Goal: Communication & Community: Participate in discussion

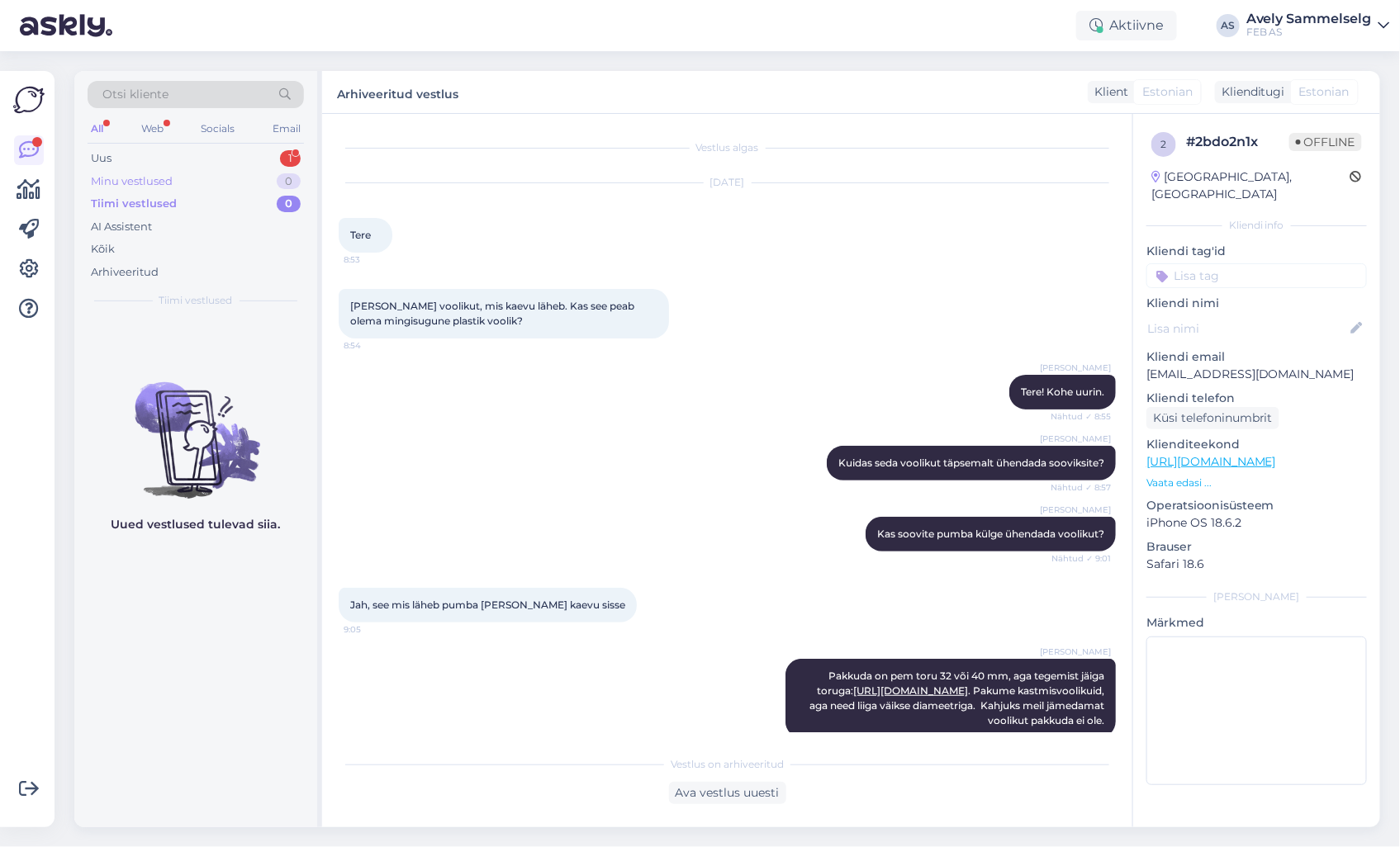
scroll to position [295, 0]
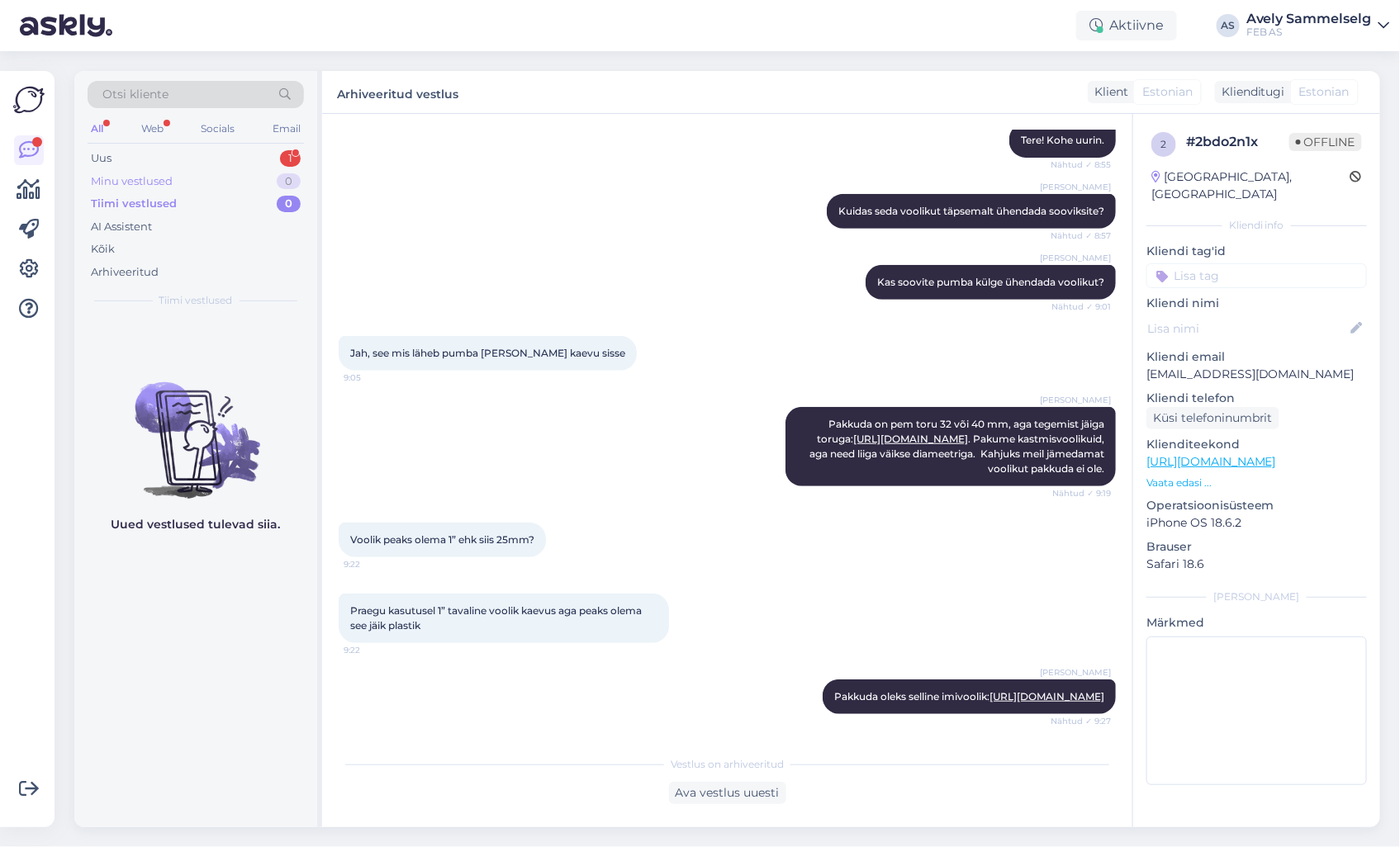
click at [151, 183] on div "Minu vestlused" at bounding box center [131, 182] width 82 height 16
click at [152, 168] on div "Uus 1" at bounding box center [195, 159] width 216 height 23
click at [206, 208] on div "Tiimi vestlused 1" at bounding box center [195, 204] width 216 height 23
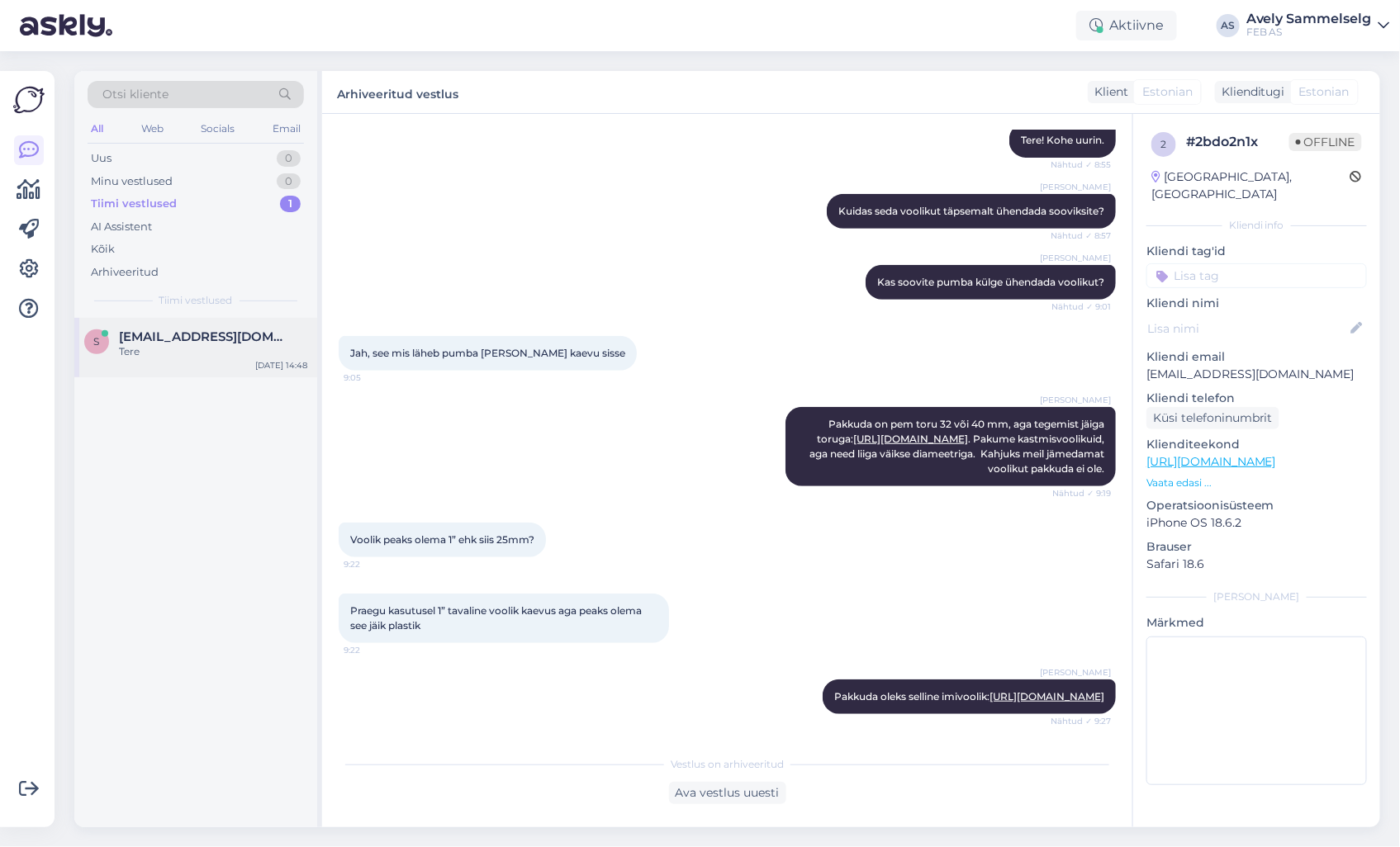
click at [177, 341] on span "[EMAIL_ADDRESS][DOMAIN_NAME]" at bounding box center [205, 337] width 172 height 15
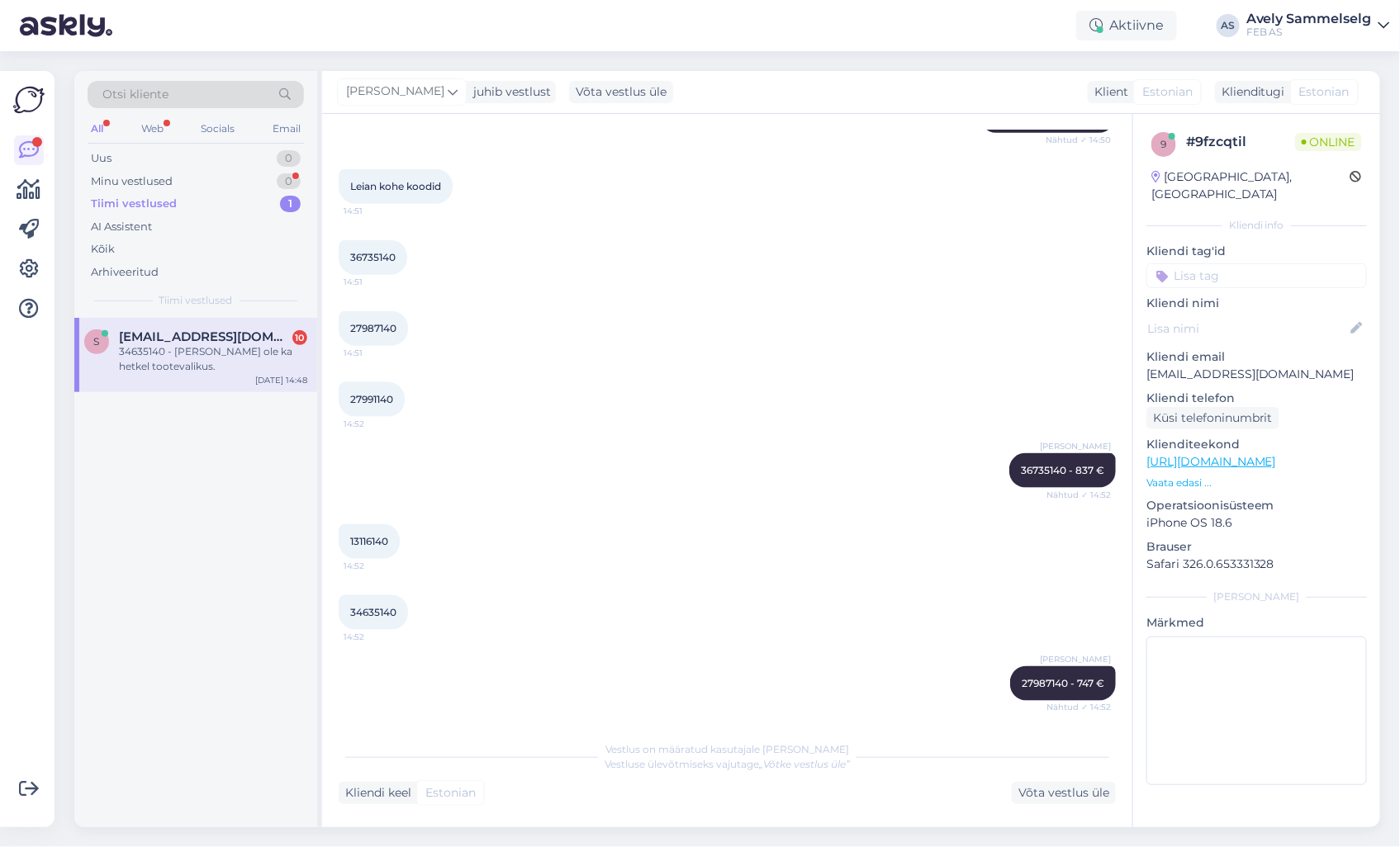
scroll to position [1002, 0]
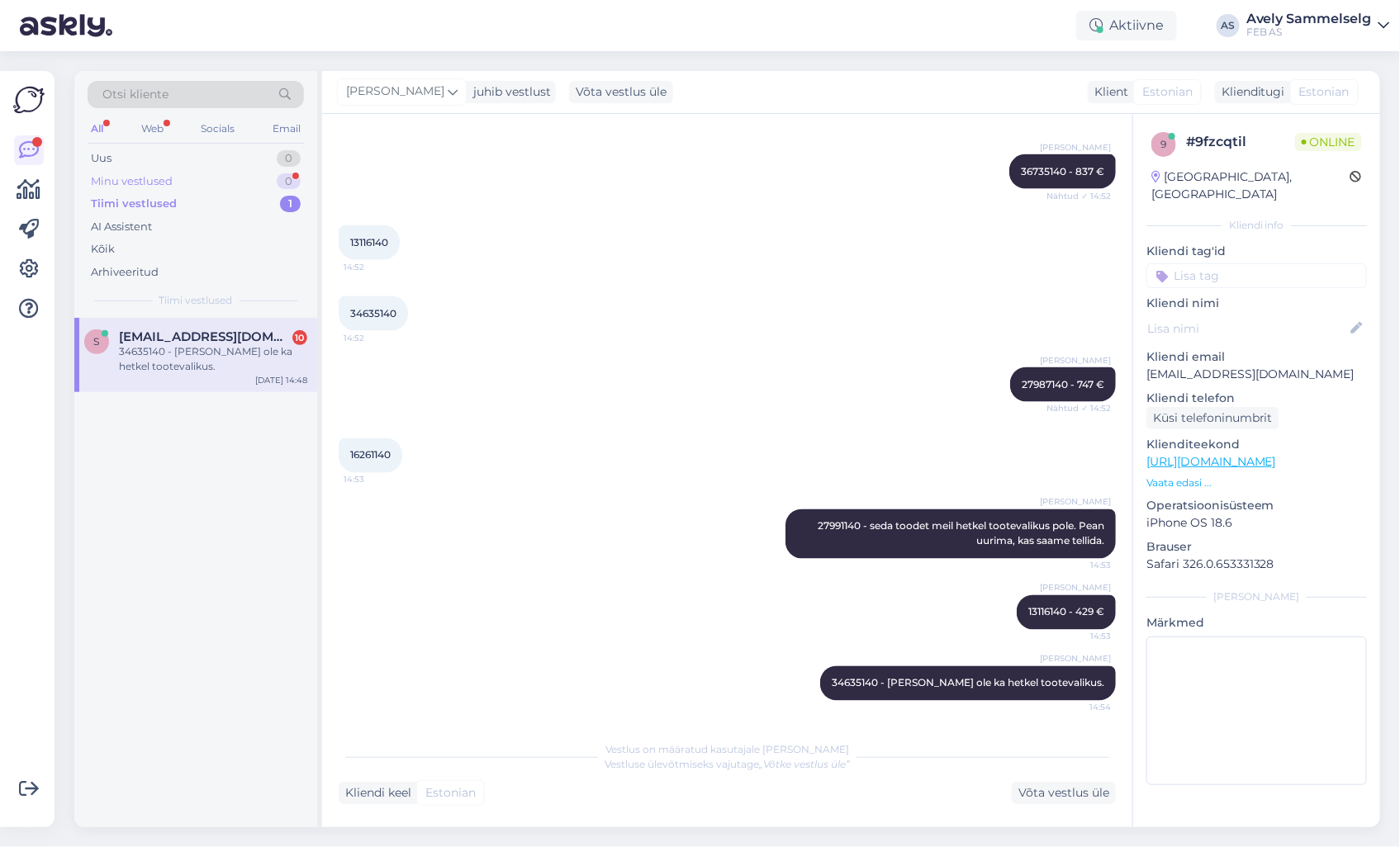
click at [178, 182] on div "Minu vestlused 0" at bounding box center [195, 182] width 216 height 23
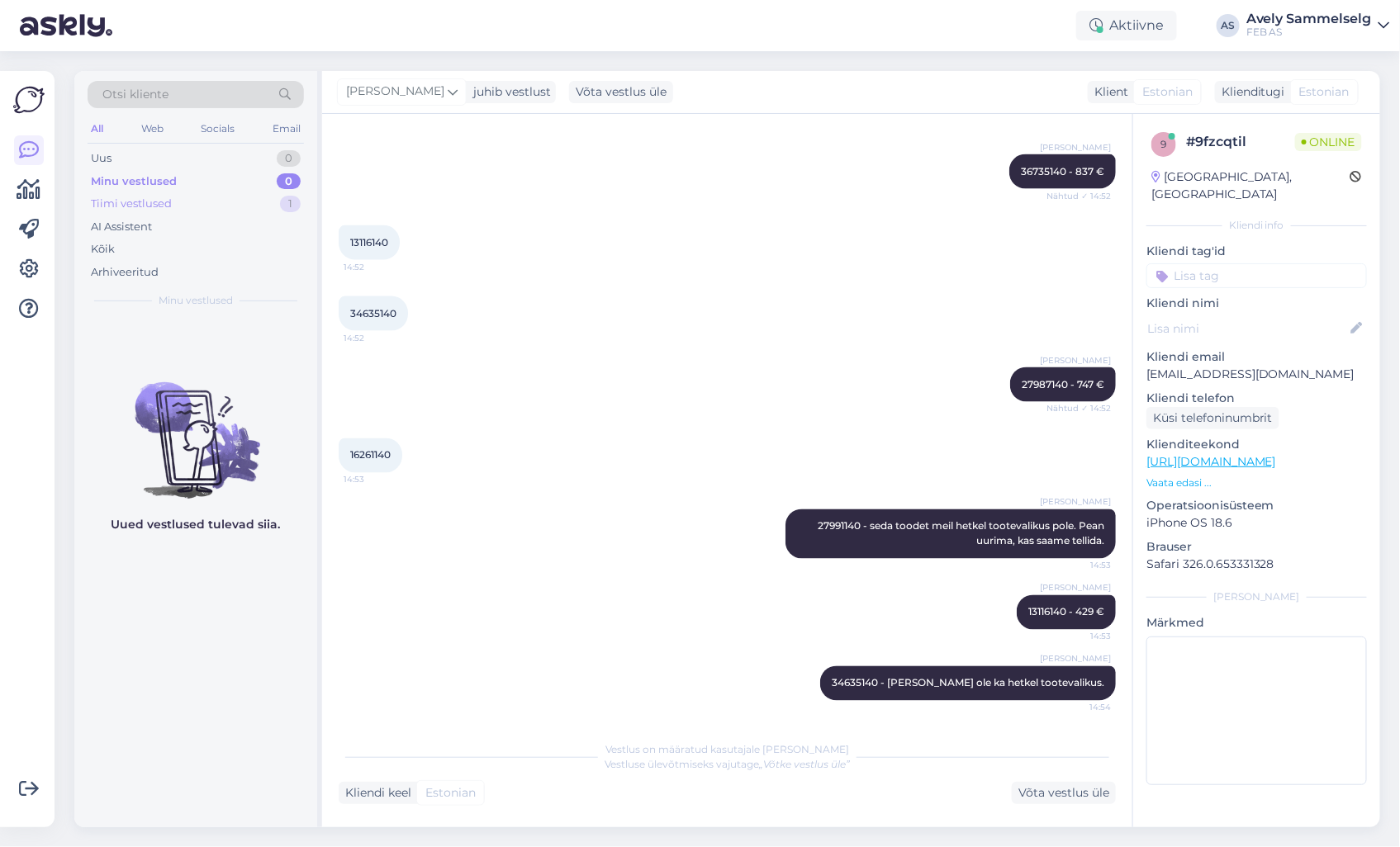
click at [178, 206] on div "Tiimi vestlused 1" at bounding box center [195, 204] width 216 height 23
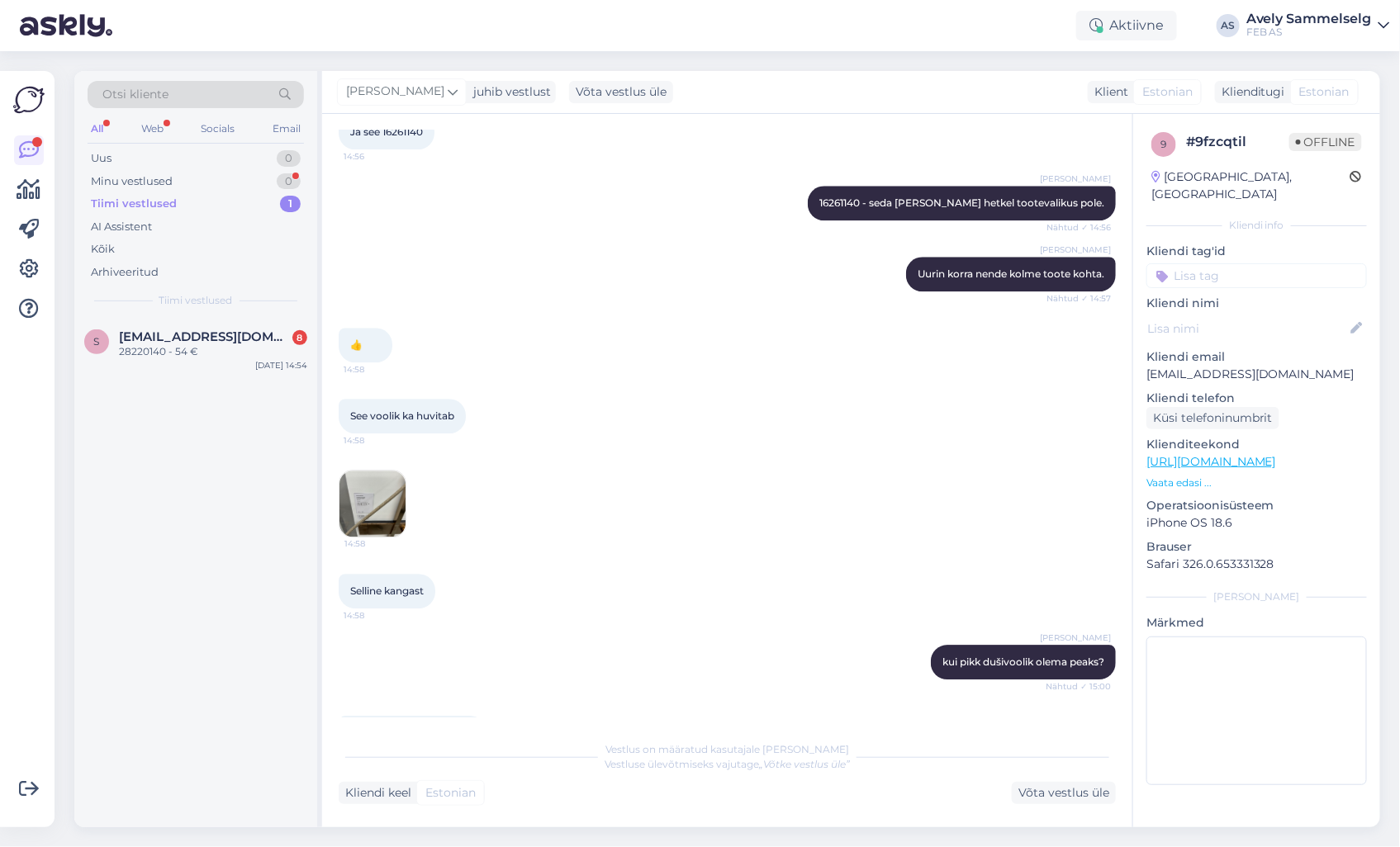
scroll to position [1691, 0]
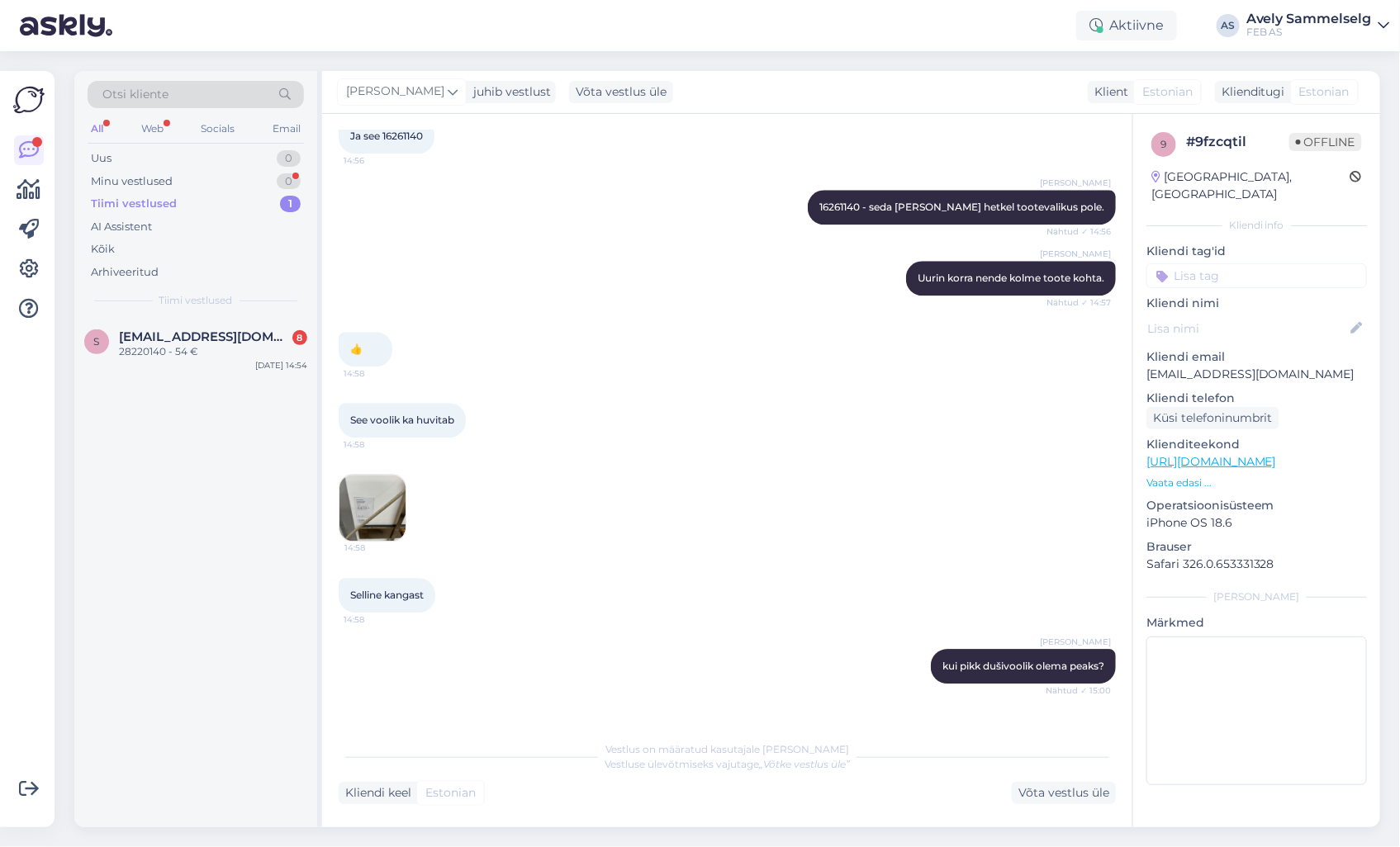
click at [383, 488] on img at bounding box center [373, 508] width 66 height 66
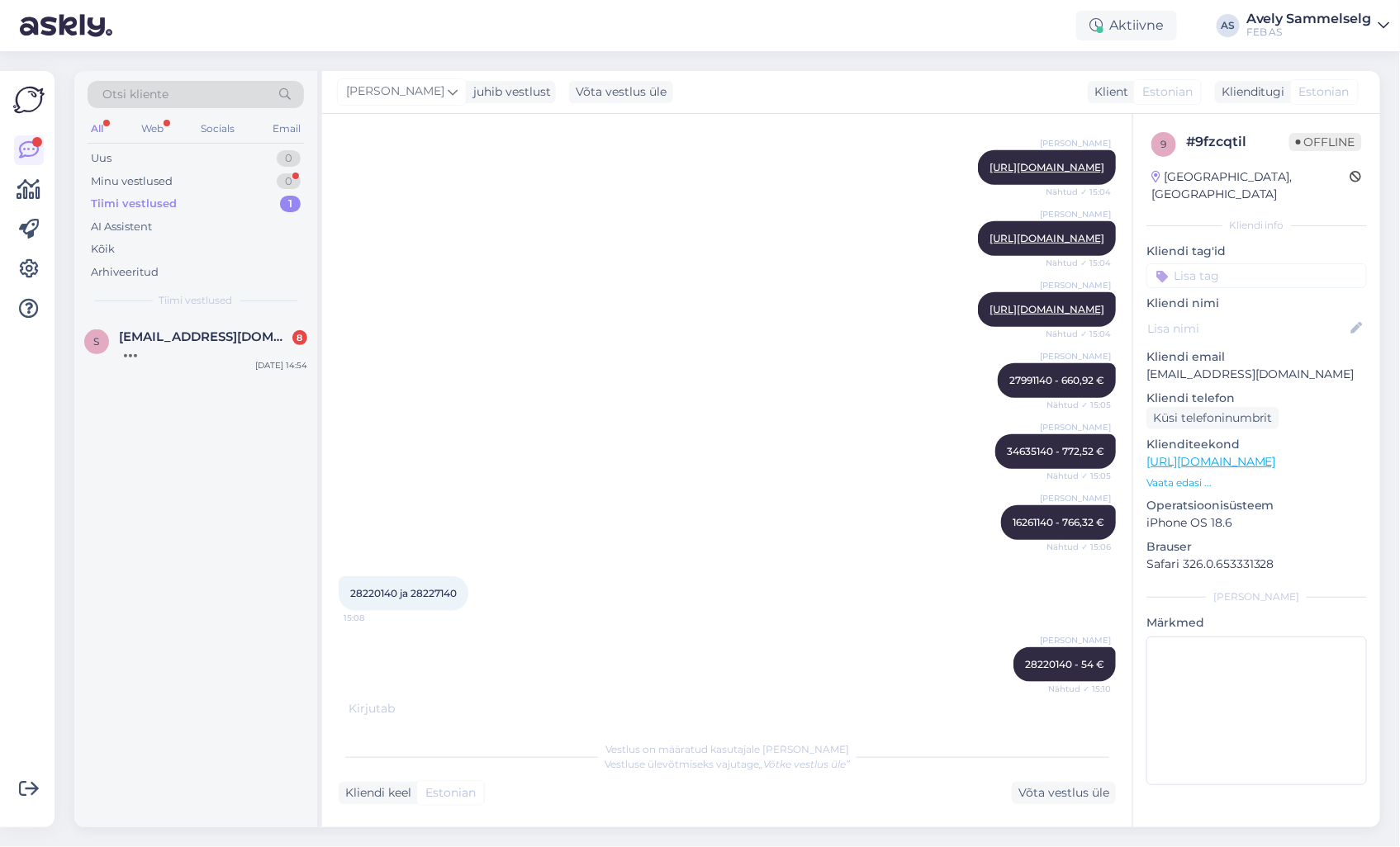
scroll to position [3159, 0]
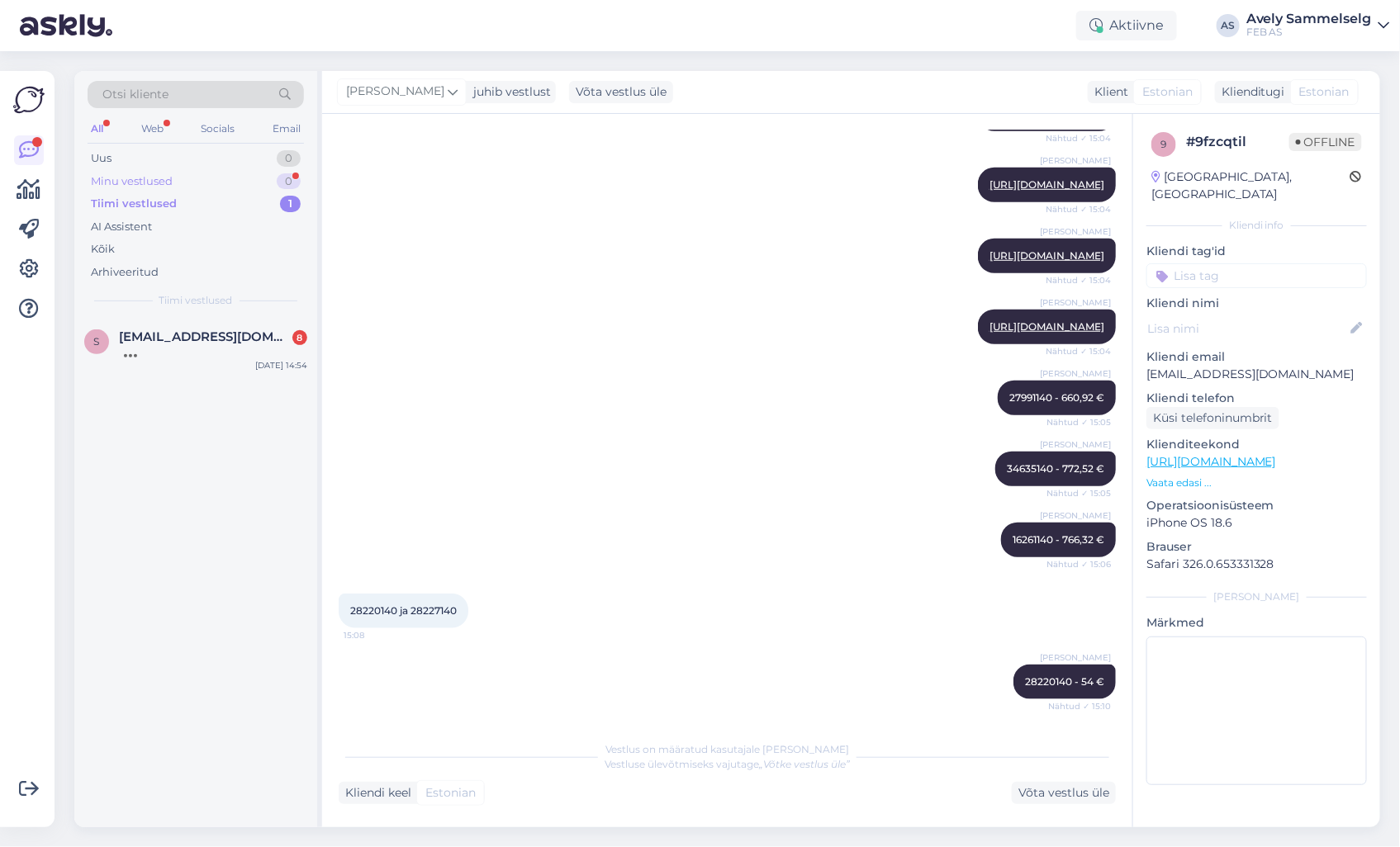
click at [186, 177] on div "Minu vestlused 0" at bounding box center [195, 182] width 216 height 23
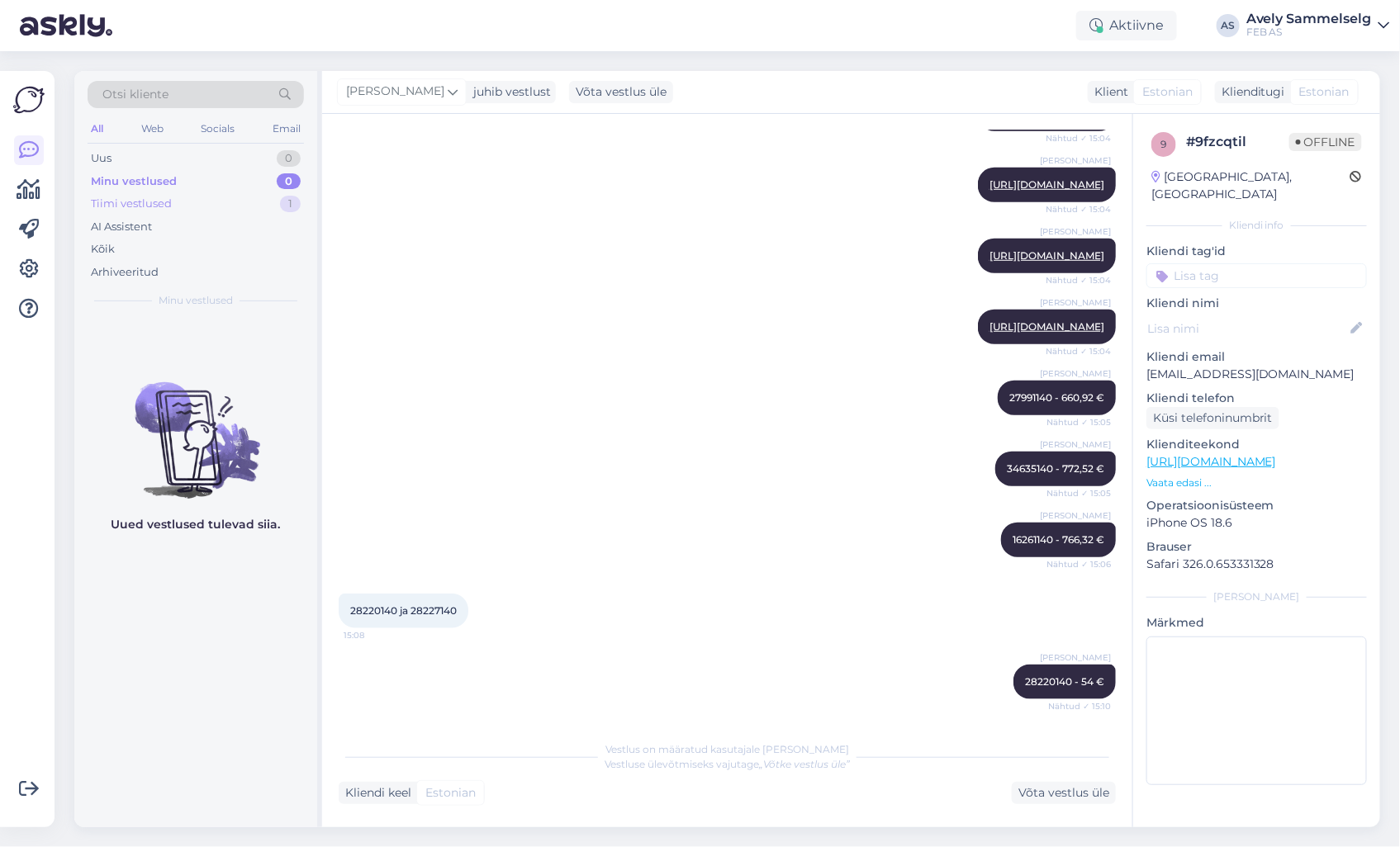
click at [183, 198] on div "Tiimi vestlused 1" at bounding box center [195, 204] width 216 height 23
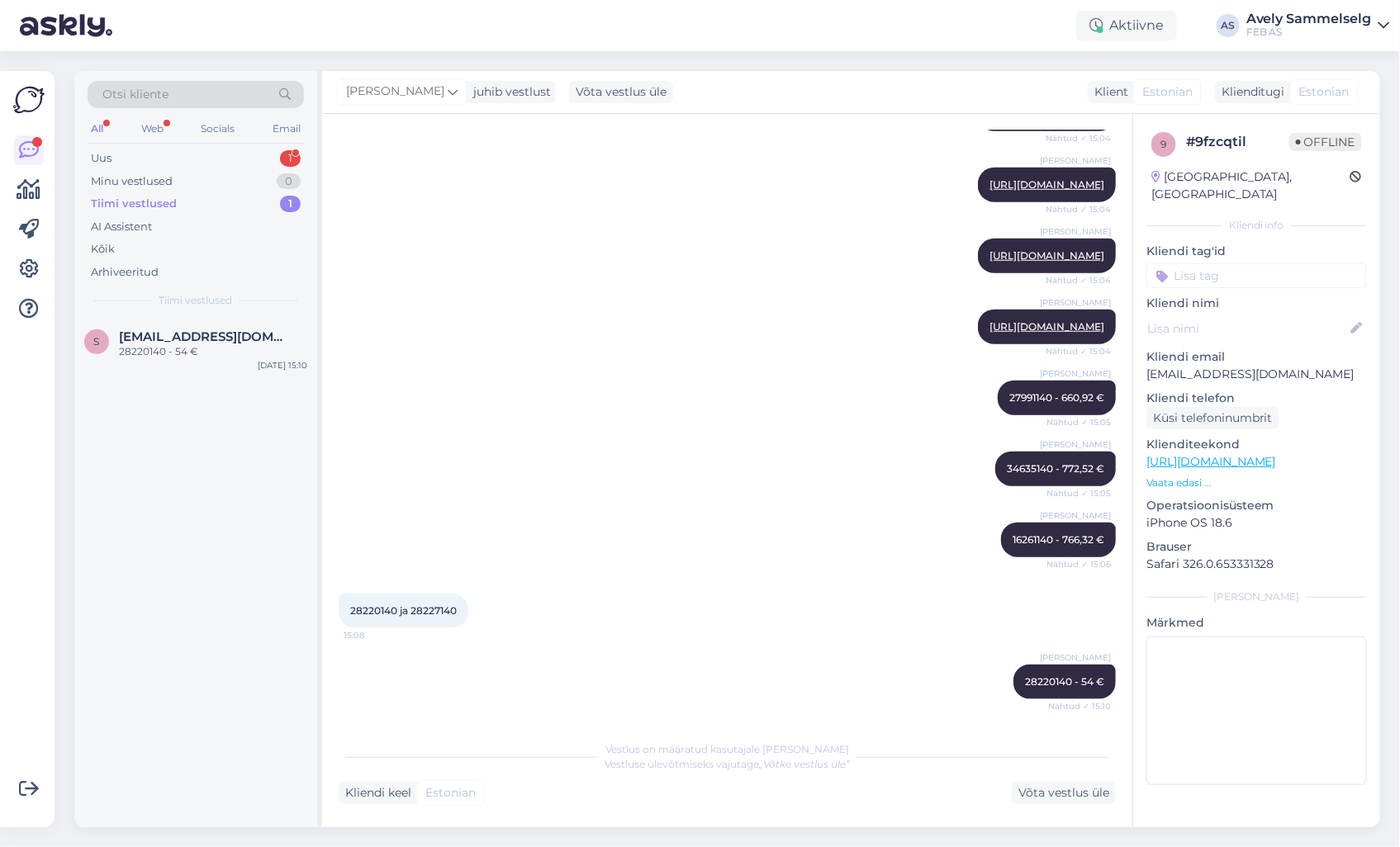
click at [185, 211] on div "Tiimi vestlused 1" at bounding box center [195, 204] width 216 height 23
click at [183, 179] on div "Minu vestlused 0" at bounding box center [195, 182] width 216 height 23
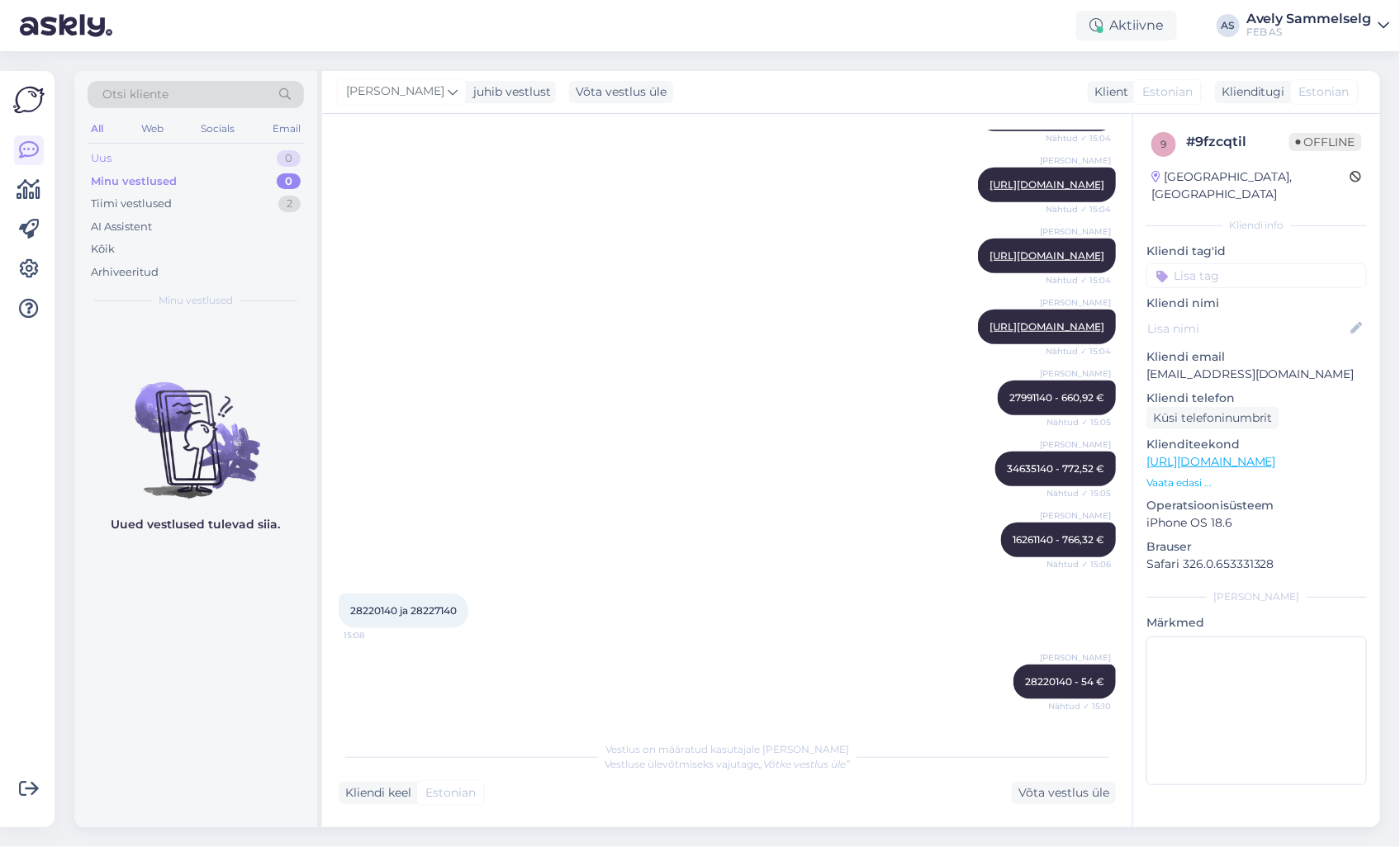
click at [168, 166] on div "Uus 0" at bounding box center [195, 159] width 216 height 23
click at [182, 195] on div "Tiimi vestlused 2" at bounding box center [195, 204] width 216 height 23
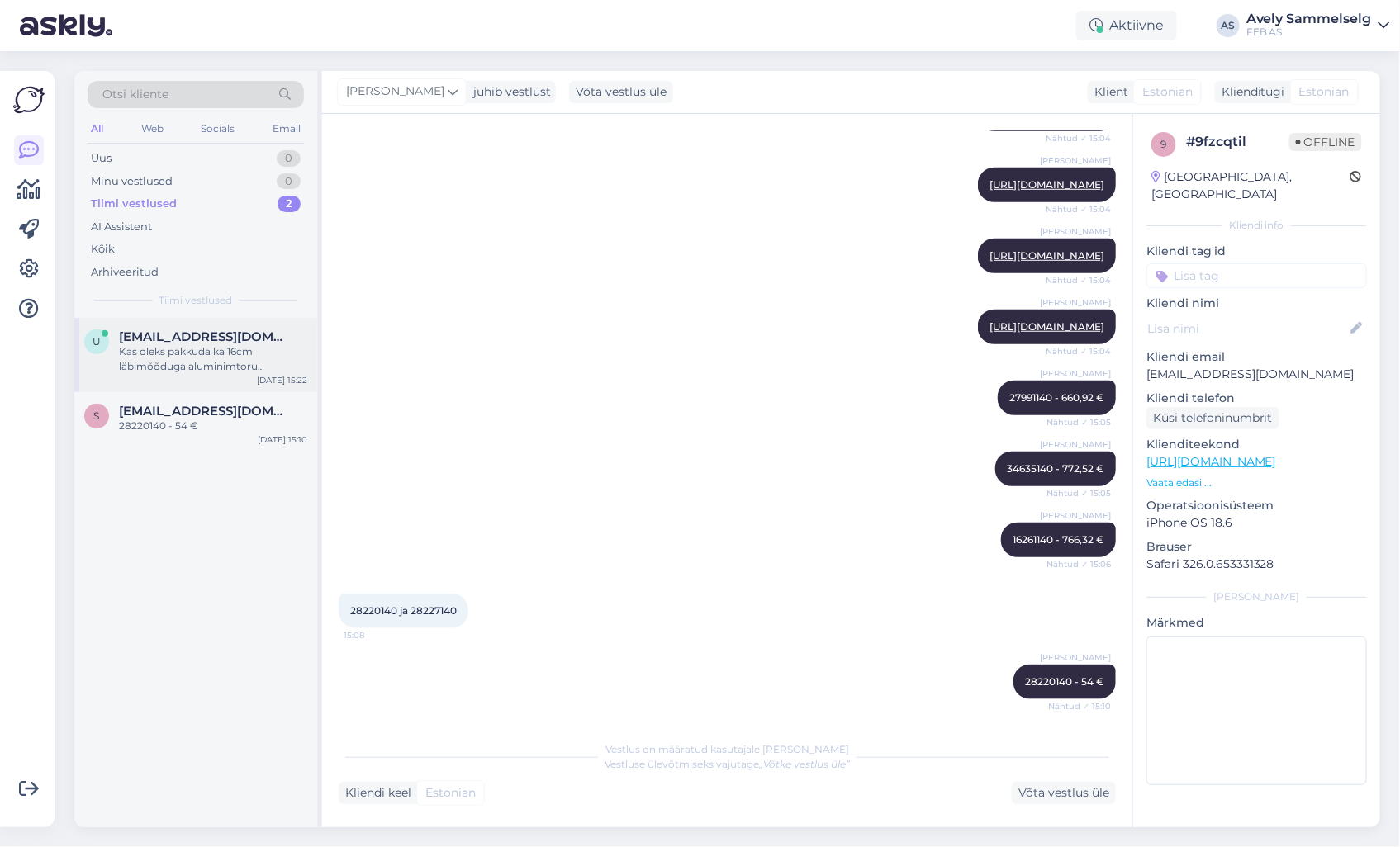
click at [203, 347] on div "Kas oleks pakkuda ka 16cm läbimõõduga aluminimtoru kokkuvolditud" at bounding box center [213, 359] width 188 height 30
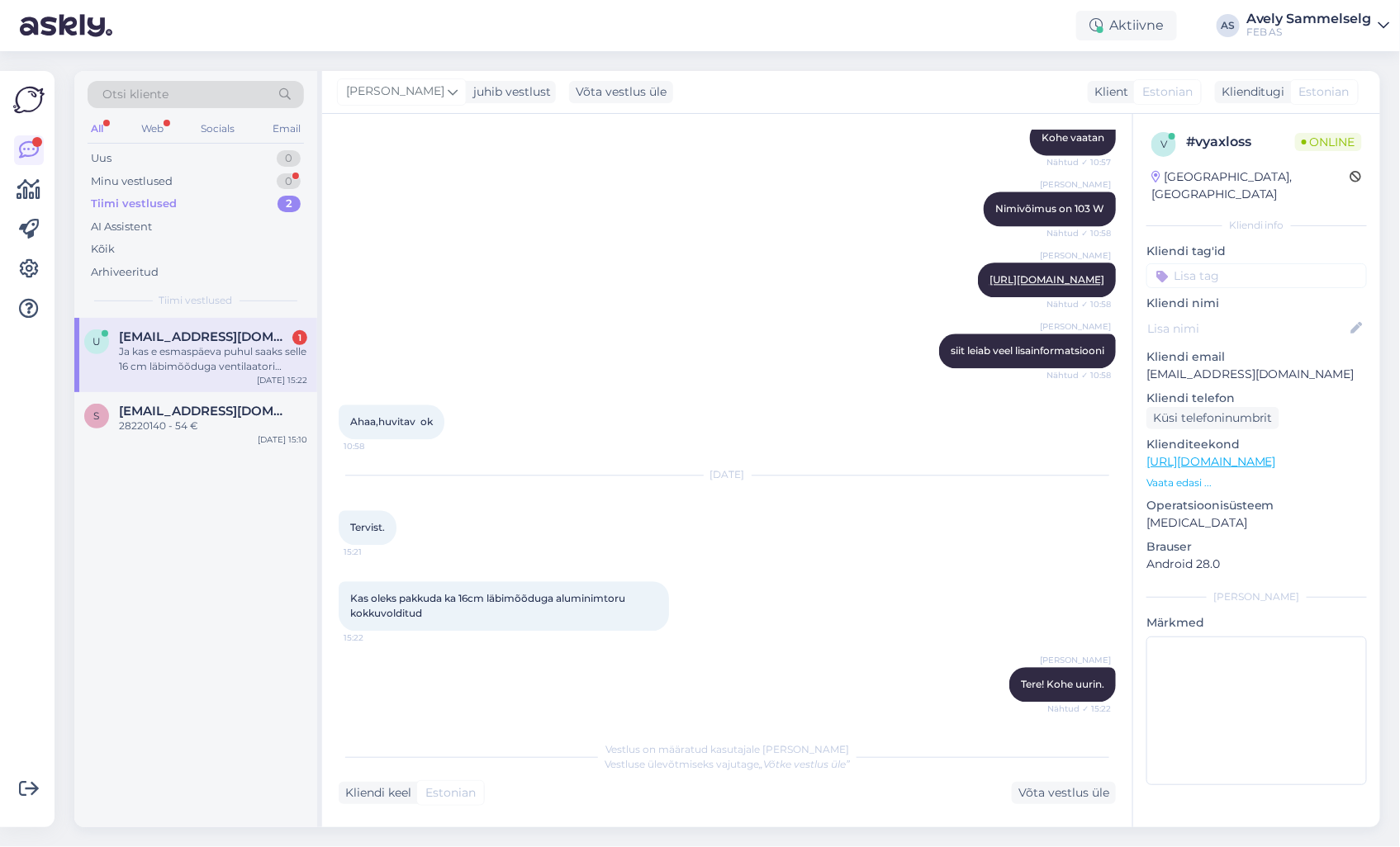
scroll to position [1593, 0]
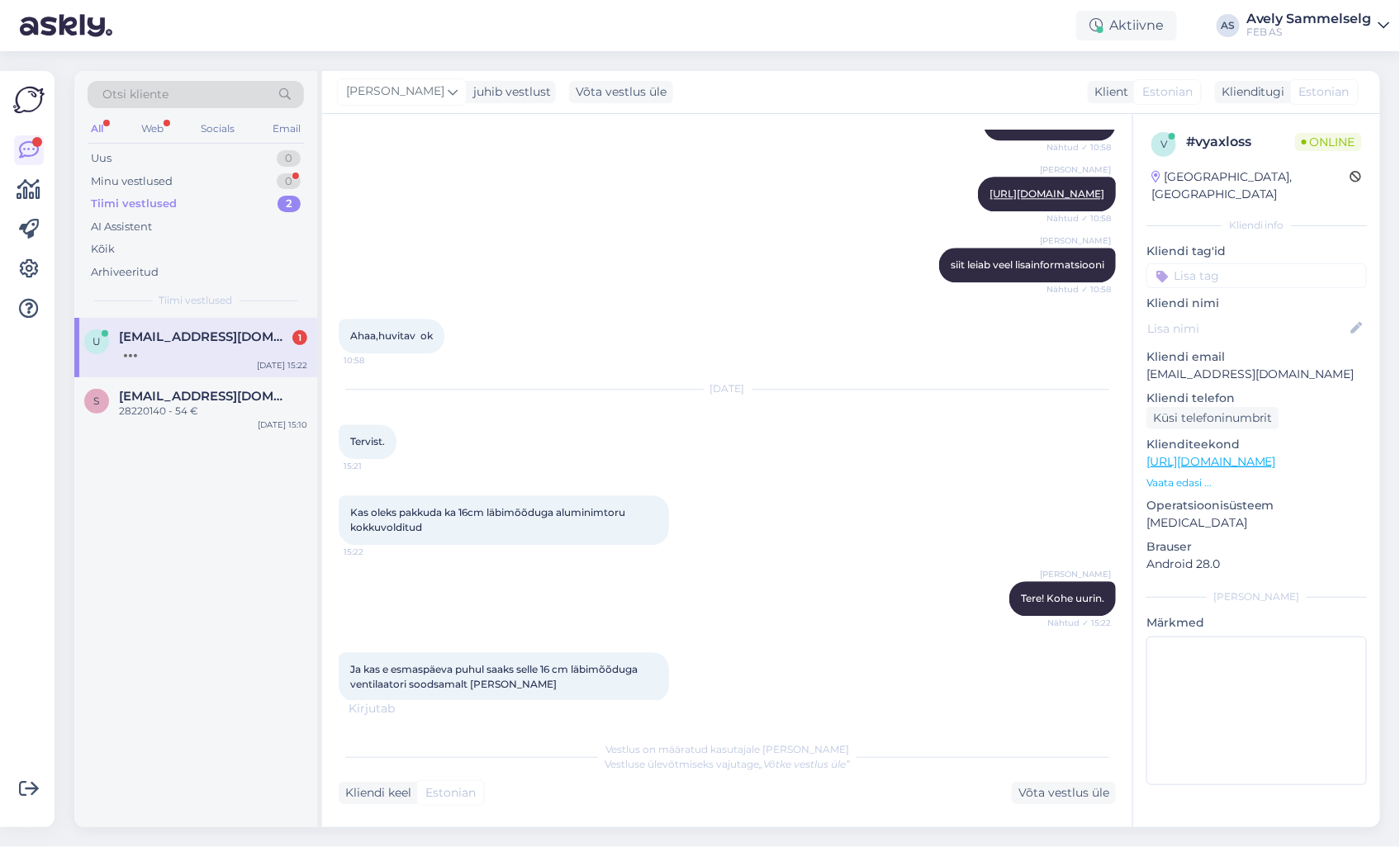
click at [1276, 454] on link "[URL][DOMAIN_NAME]" at bounding box center [1211, 462] width 130 height 15
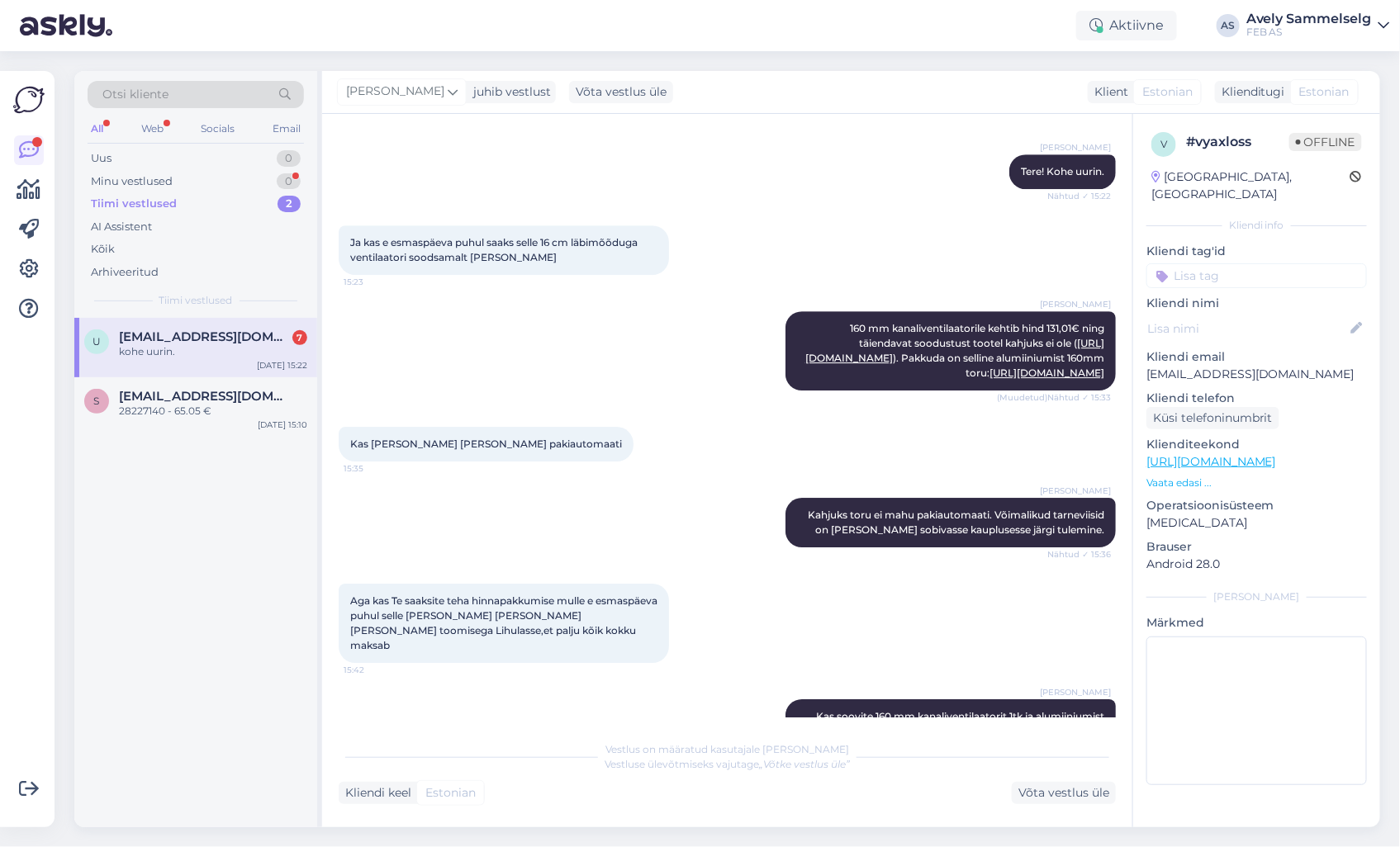
scroll to position [1995, 0]
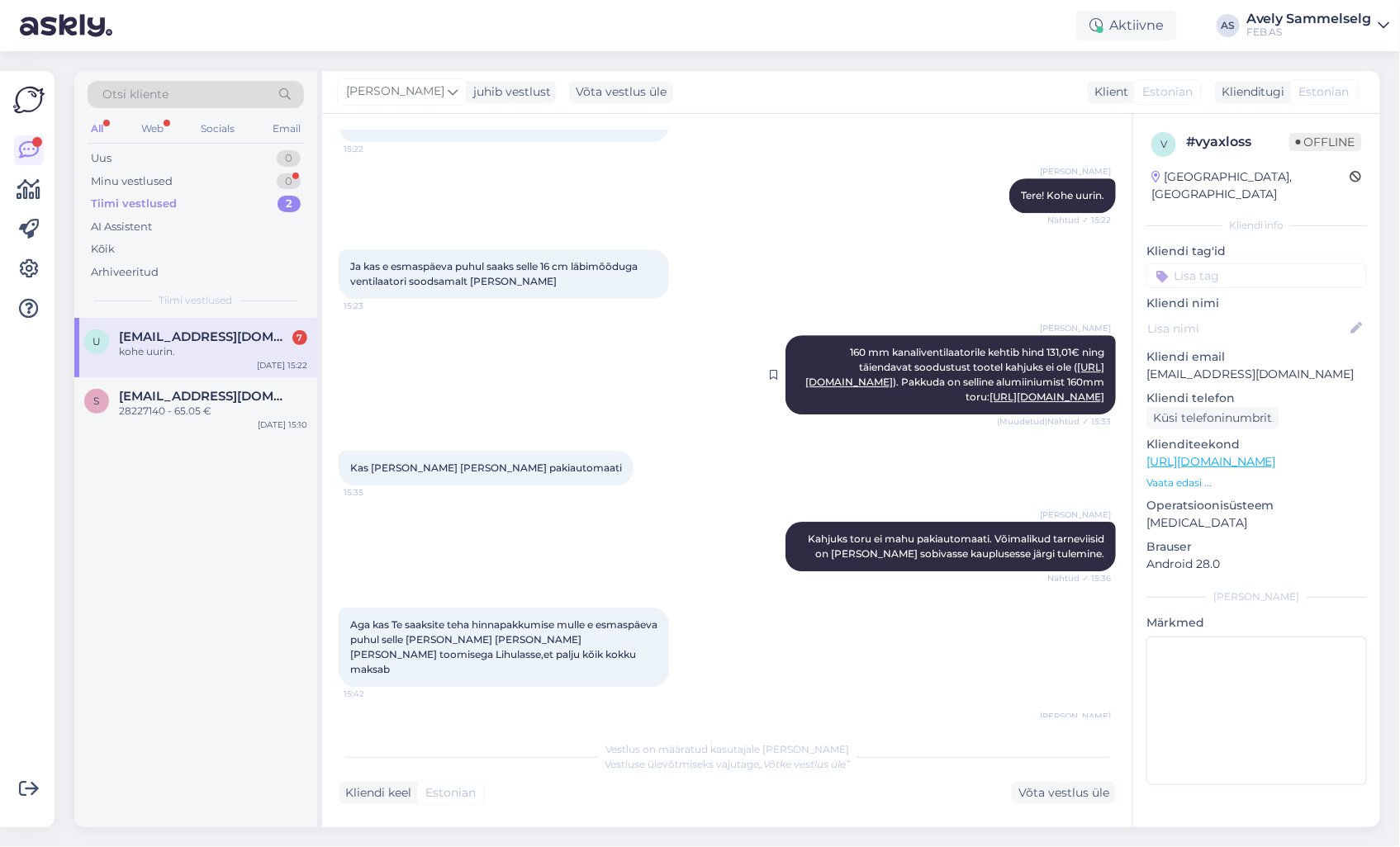
click at [967, 378] on link "[URL][DOMAIN_NAME]" at bounding box center [955, 375] width 299 height 27
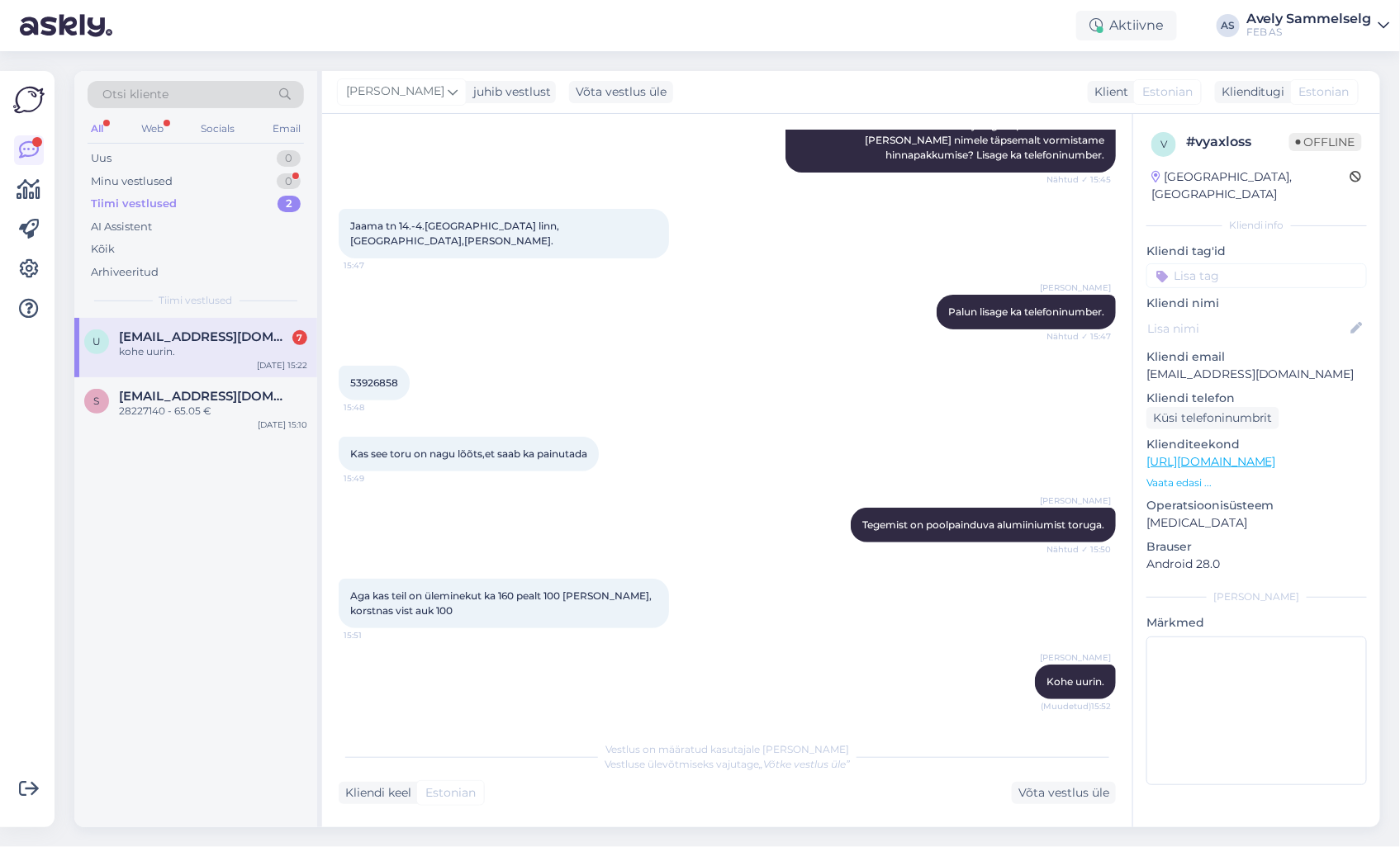
scroll to position [2638, 0]
click at [220, 183] on div "Minu vestlused 0" at bounding box center [195, 182] width 216 height 23
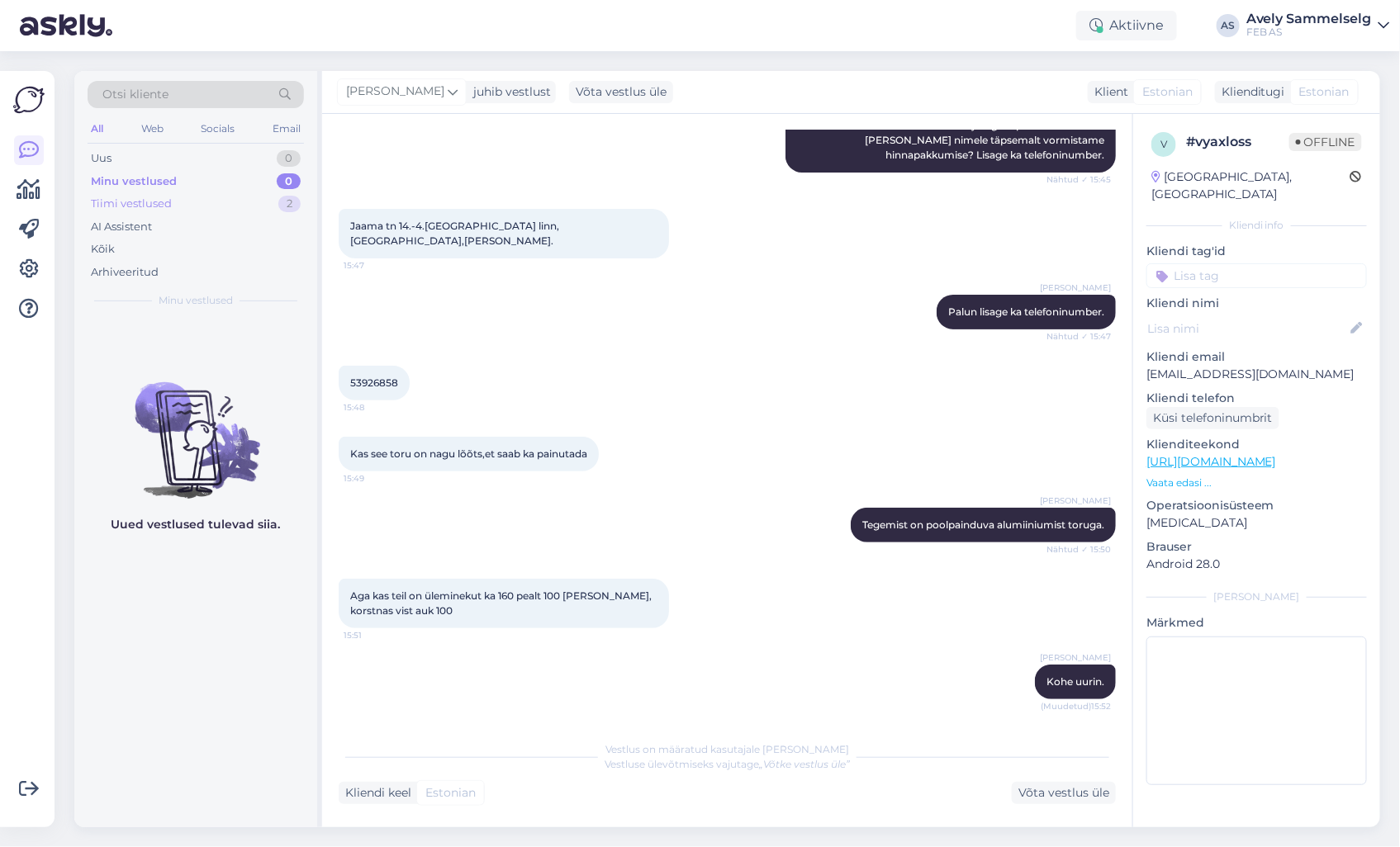
click at [200, 201] on div "Tiimi vestlused 2" at bounding box center [195, 204] width 216 height 23
